Goal: Information Seeking & Learning: Compare options

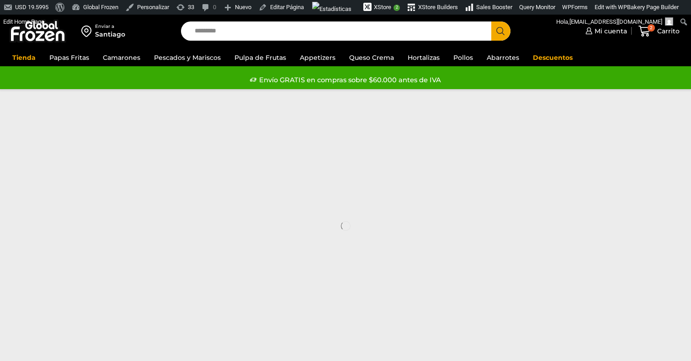
scroll to position [210, 0]
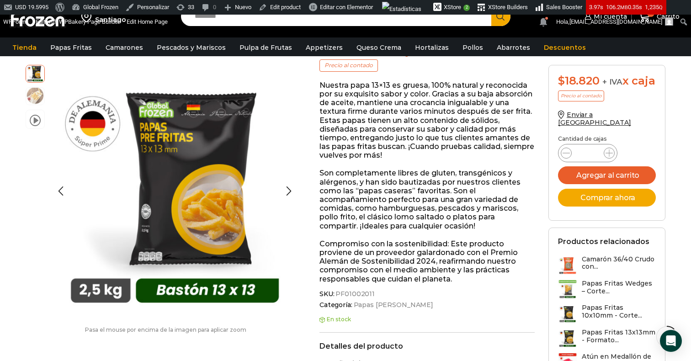
click at [31, 92] on img at bounding box center [35, 95] width 18 height 18
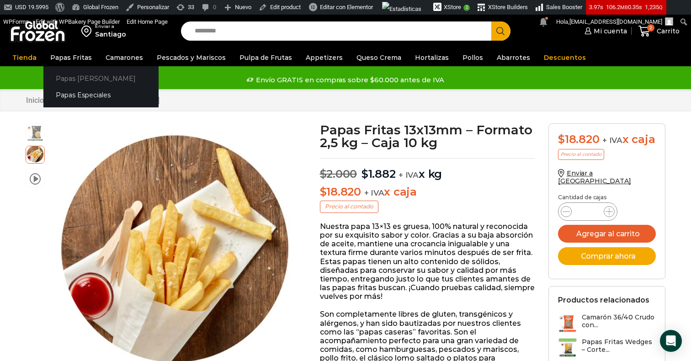
click at [81, 74] on link "Papas [PERSON_NAME]" at bounding box center [100, 78] width 115 height 17
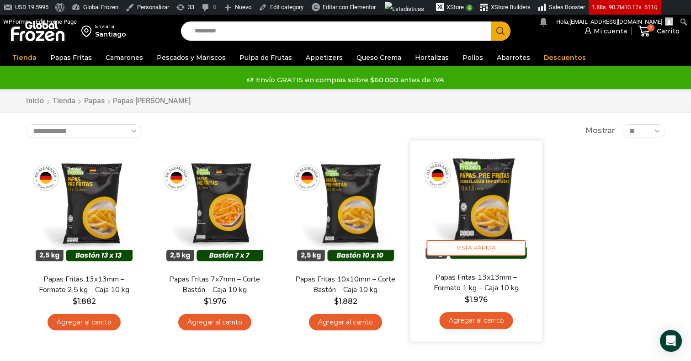
click at [472, 192] on img at bounding box center [476, 206] width 118 height 118
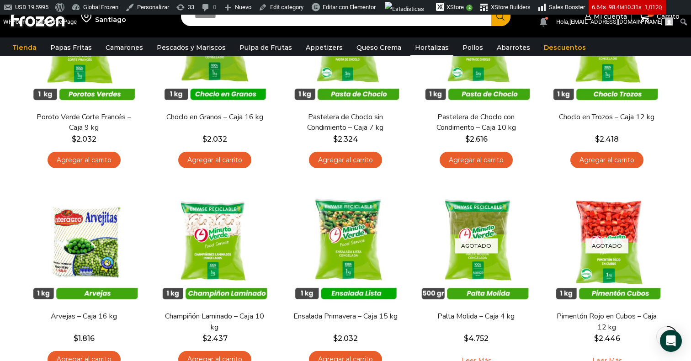
scroll to position [261, 0]
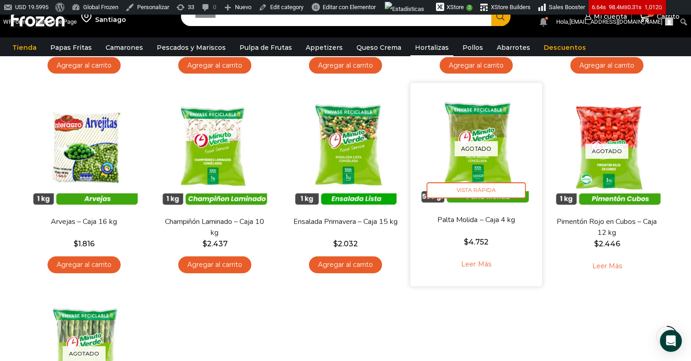
click at [471, 149] on p "Agotado" at bounding box center [476, 148] width 43 height 15
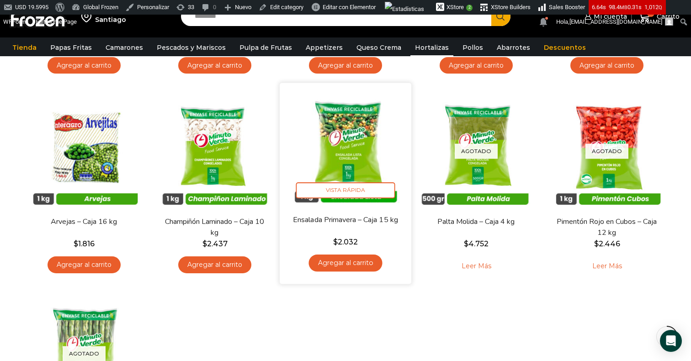
click at [364, 127] on img at bounding box center [346, 149] width 118 height 118
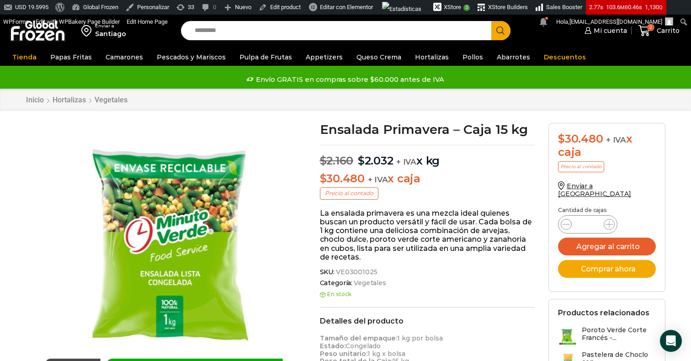
drag, startPoint x: 428, startPoint y: 180, endPoint x: 319, endPoint y: 159, distance: 110.2
click at [320, 159] on span "$" at bounding box center [323, 160] width 7 height 13
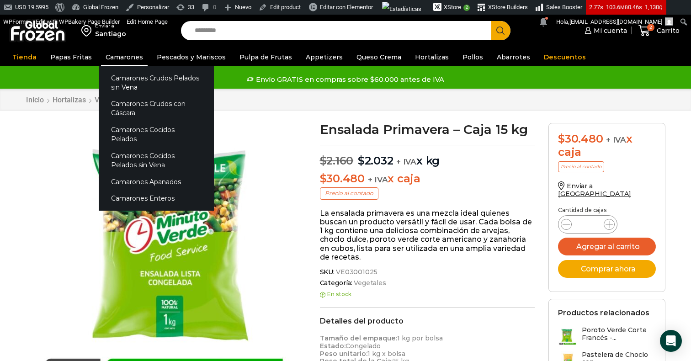
click at [129, 59] on link "Camarones" at bounding box center [124, 56] width 47 height 17
